Goal: Navigation & Orientation: Find specific page/section

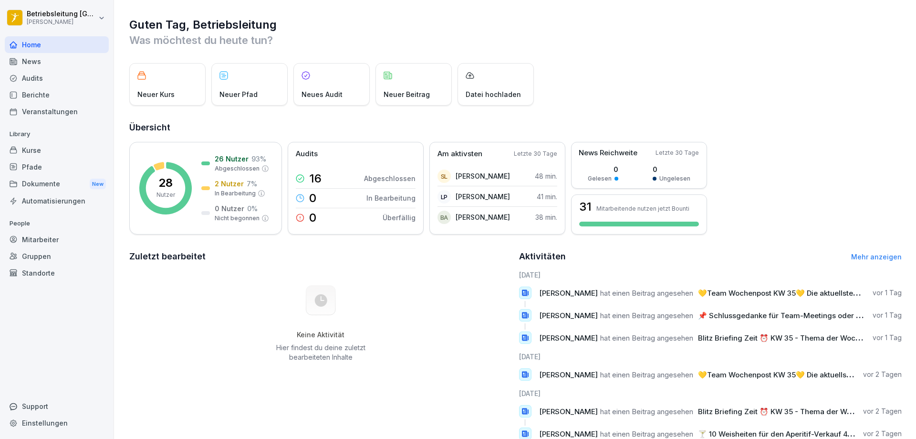
click at [61, 55] on div "News" at bounding box center [57, 61] width 104 height 17
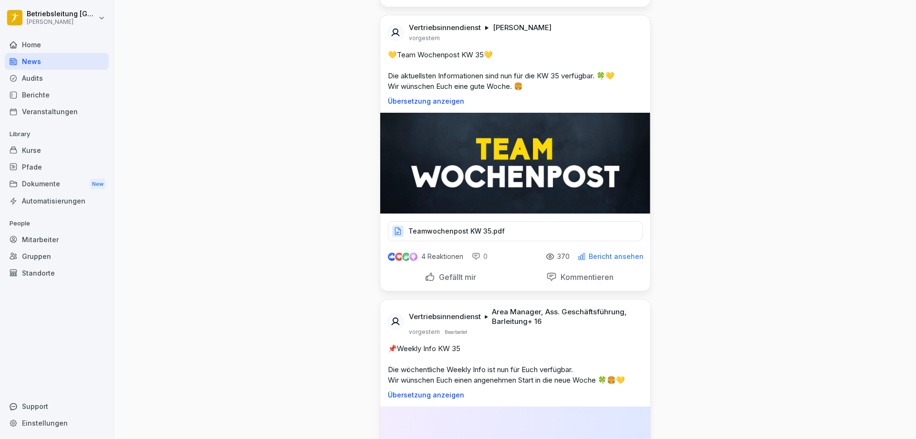
scroll to position [620, 0]
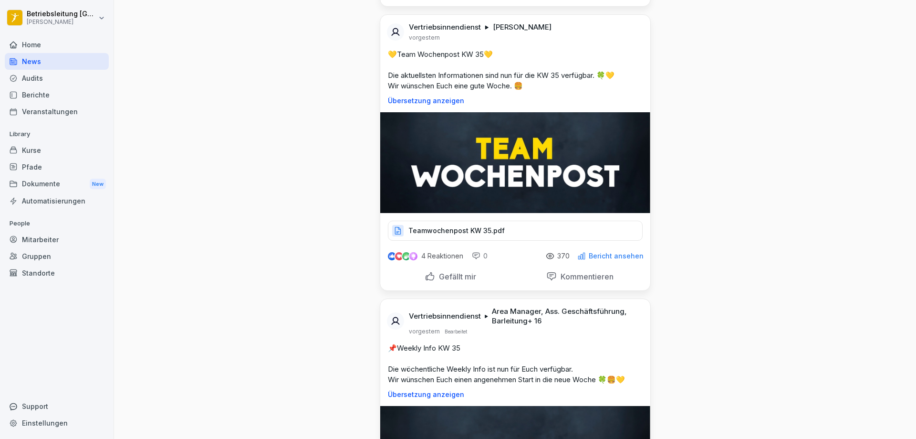
click at [489, 231] on p "Teamwochenpost KW 35.pdf" at bounding box center [456, 231] width 96 height 10
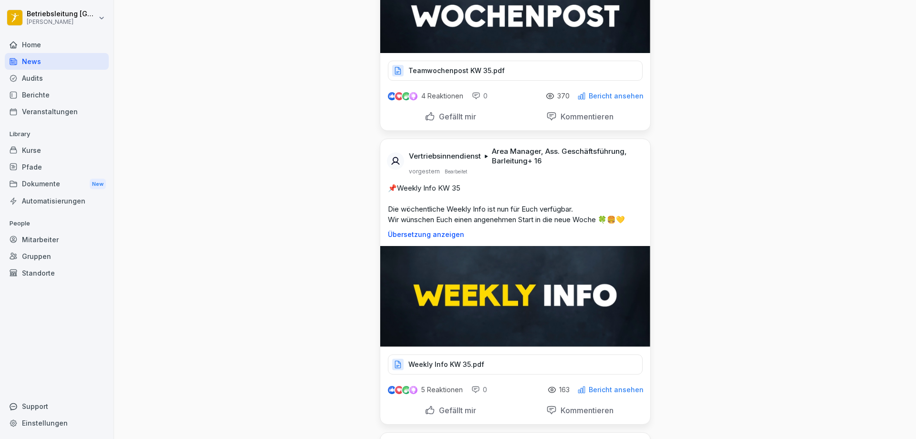
scroll to position [811, 0]
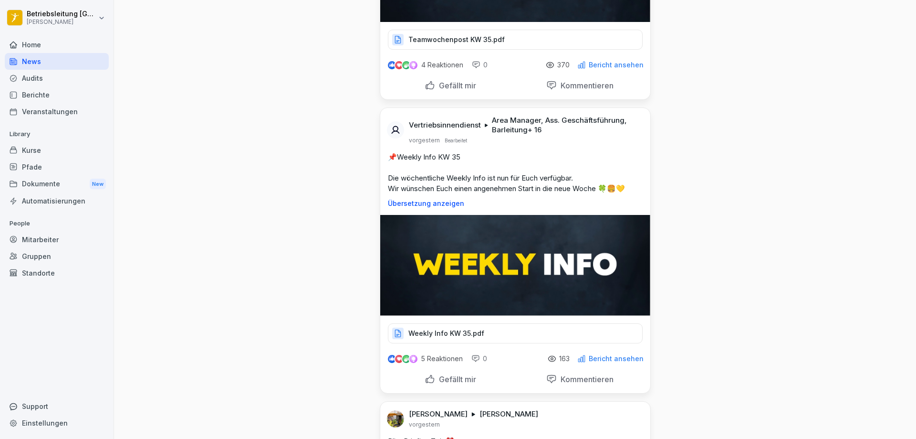
click at [439, 331] on p "Weekly Info KW 35.pdf" at bounding box center [446, 333] width 76 height 10
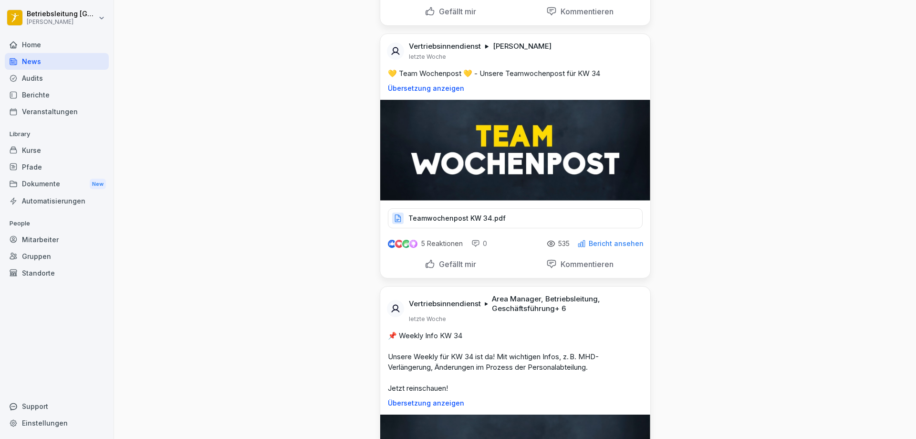
scroll to position [4152, 0]
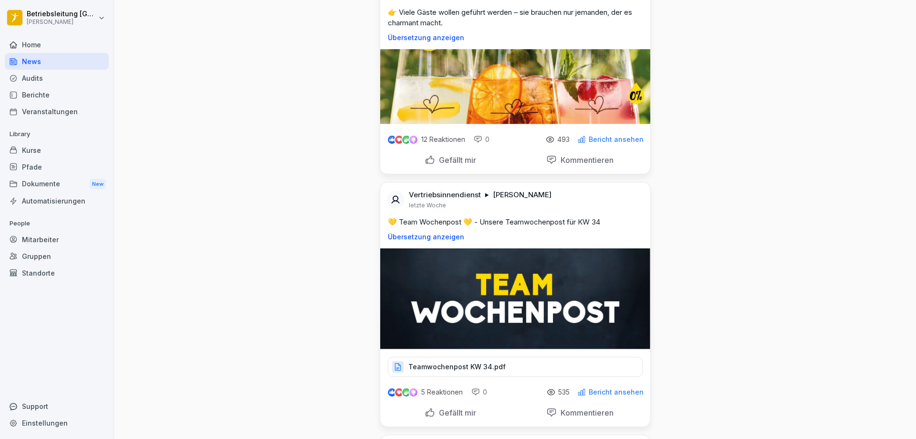
click at [21, 93] on div "Berichte" at bounding box center [57, 94] width 104 height 17
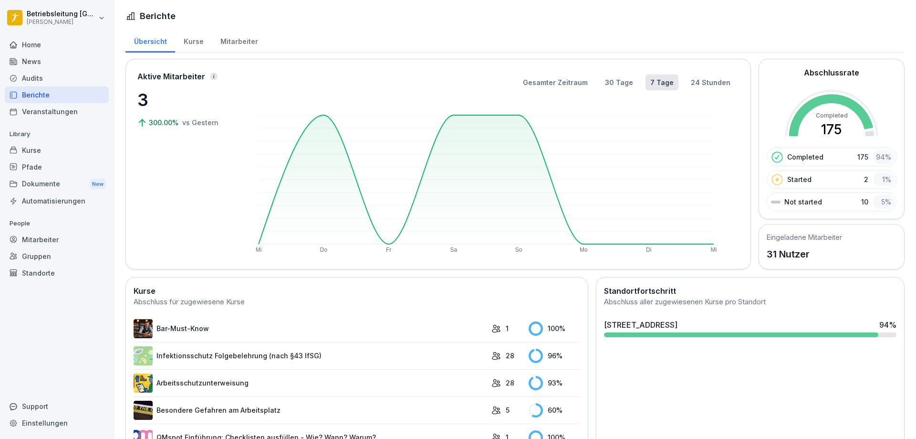
click at [246, 42] on div "Mitarbeiter" at bounding box center [239, 40] width 54 height 24
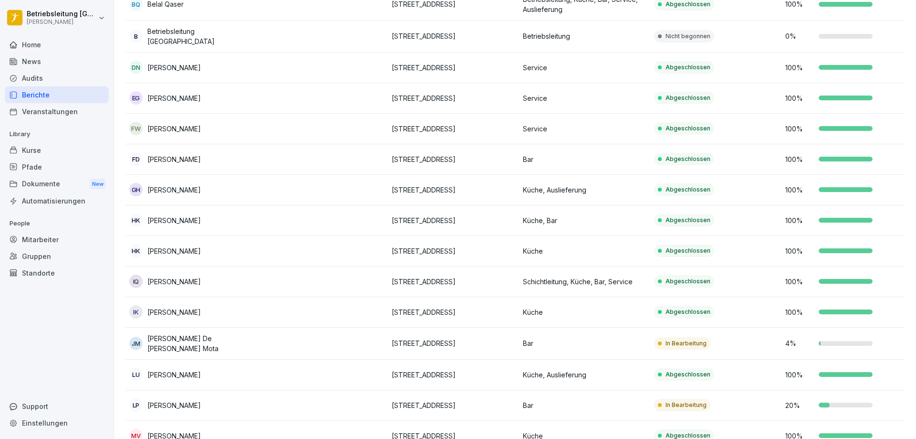
scroll to position [305, 0]
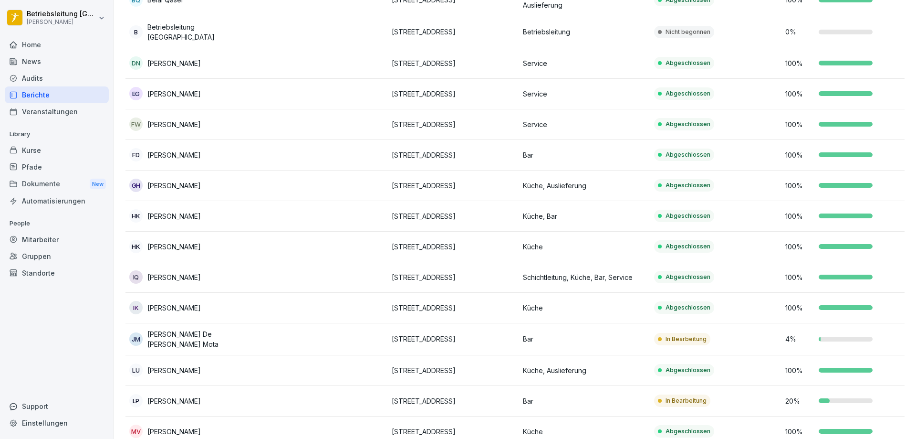
click at [237, 337] on p "[PERSON_NAME] De [PERSON_NAME] Mota" at bounding box center [199, 339] width 105 height 20
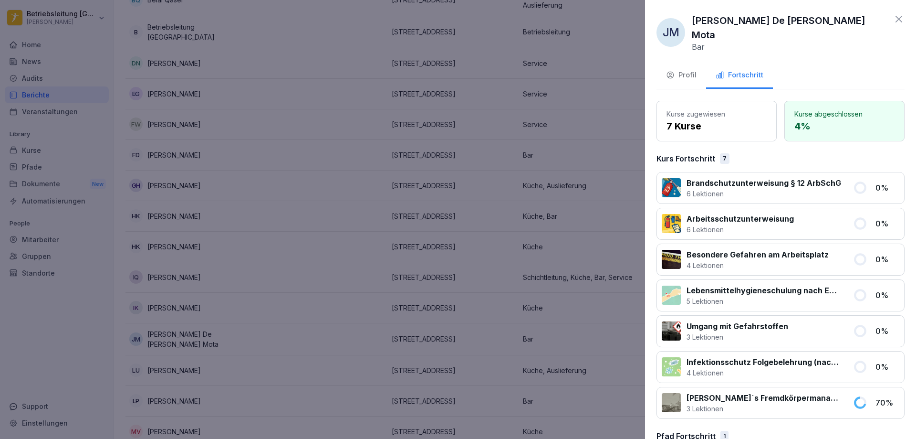
click at [271, 350] on div at bounding box center [458, 219] width 916 height 439
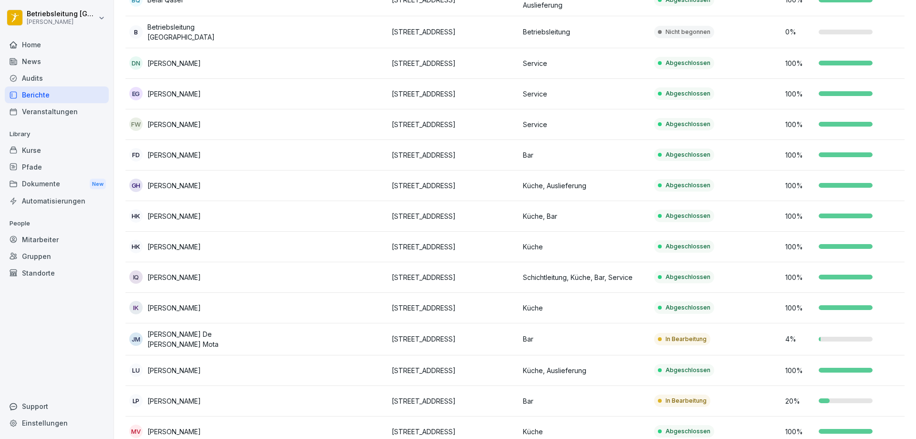
click at [171, 396] on p "[PERSON_NAME]" at bounding box center [173, 401] width 53 height 10
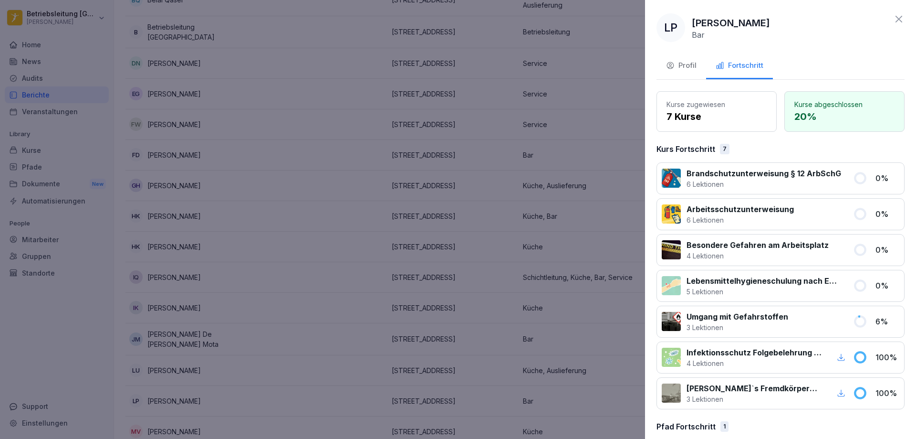
click at [496, 255] on div at bounding box center [458, 219] width 916 height 439
